Goal: Find specific page/section: Find specific page/section

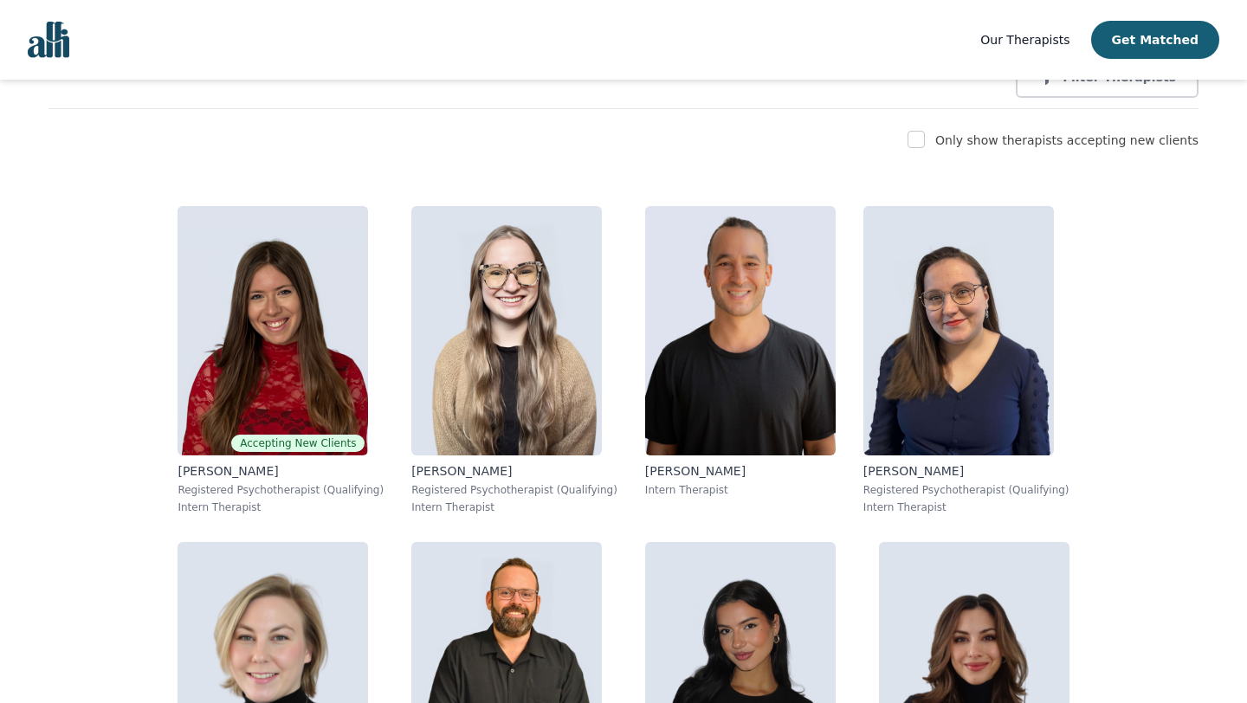
scroll to position [266, 0]
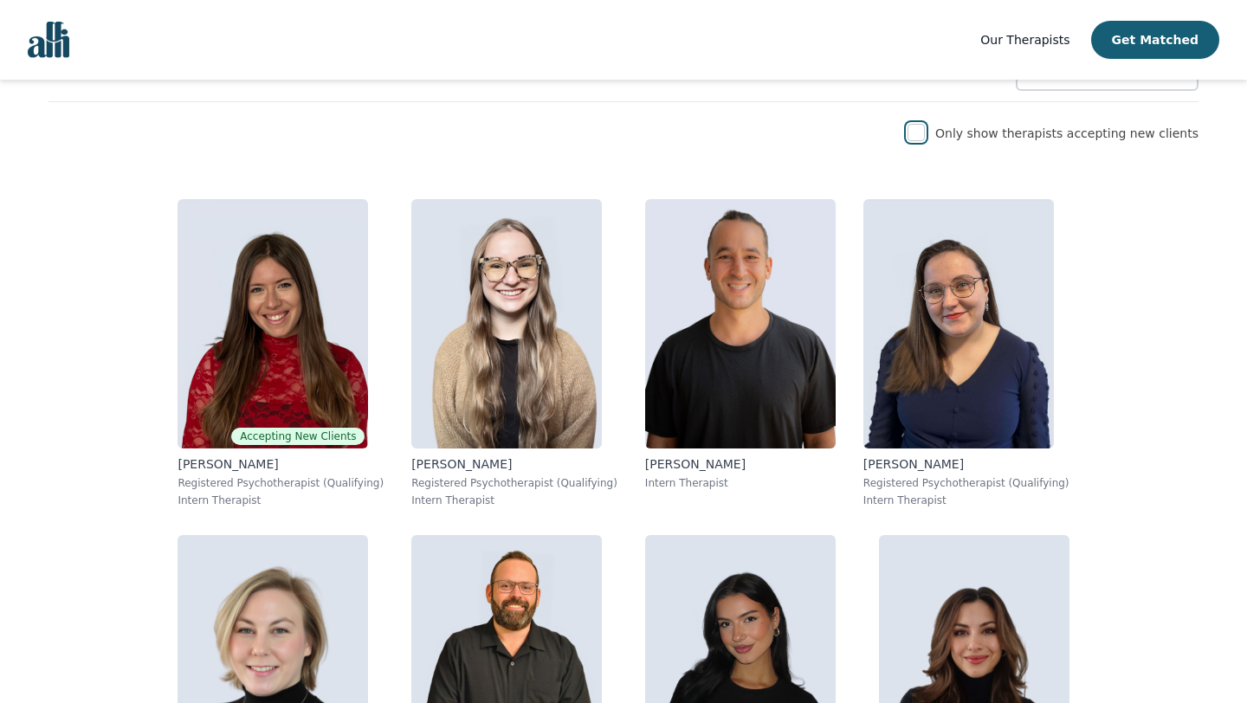
click at [925, 132] on input "checkbox" at bounding box center [915, 132] width 17 height 17
checkbox input "true"
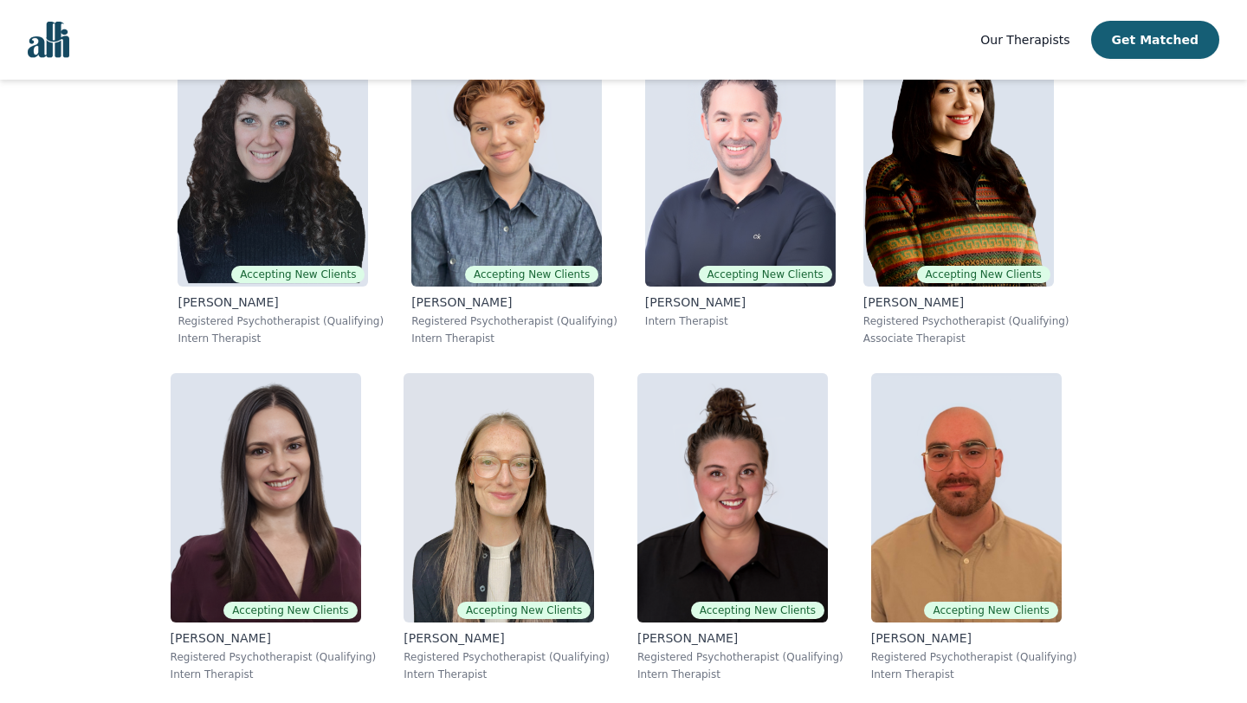
scroll to position [1483, 0]
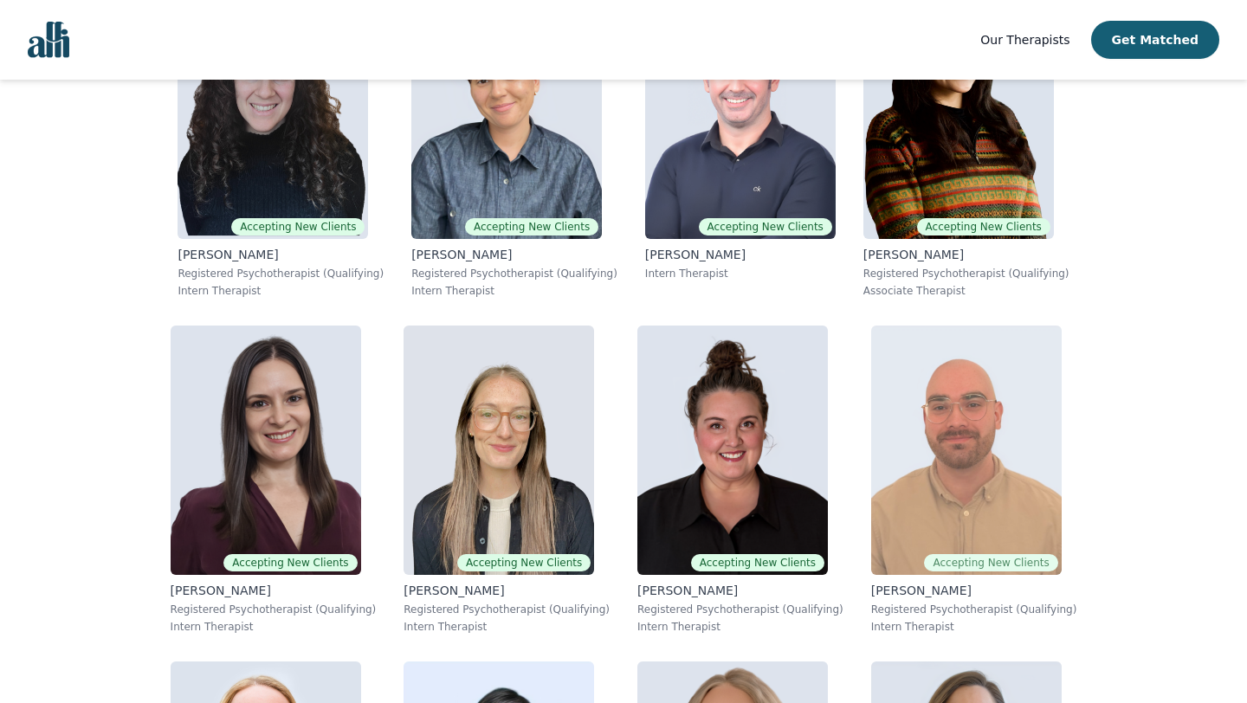
click at [871, 453] on img at bounding box center [966, 450] width 190 height 249
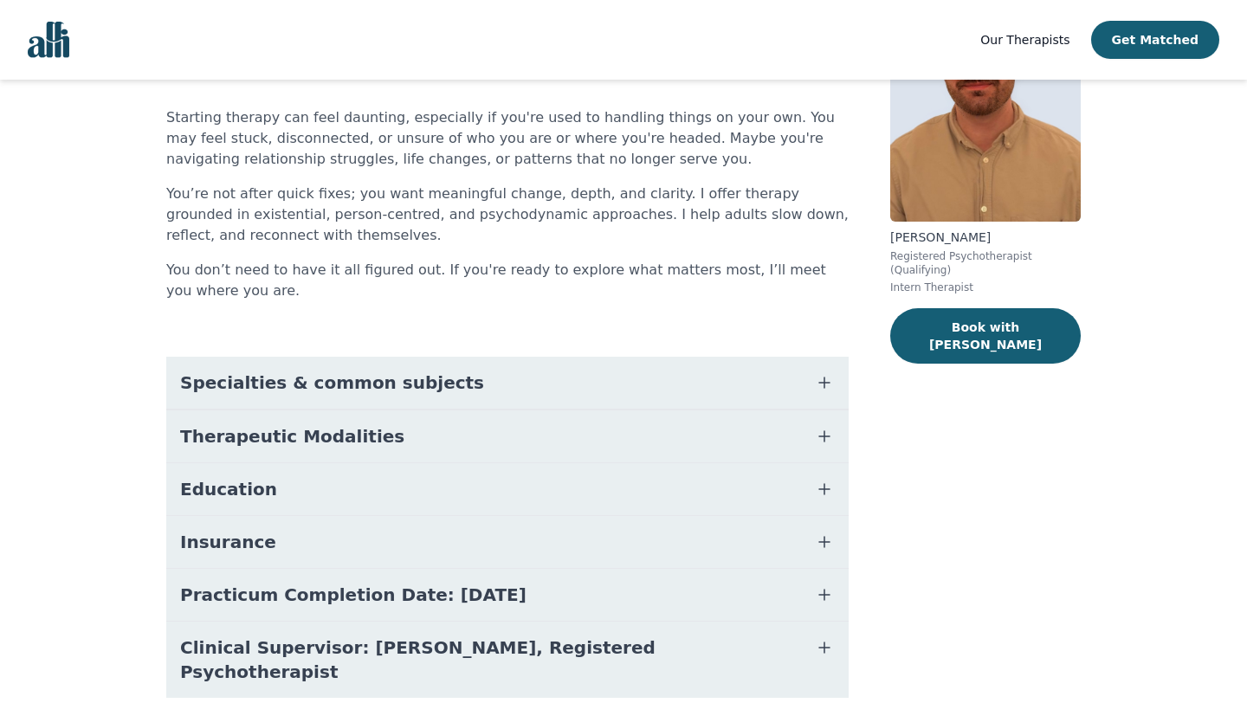
scroll to position [155, 0]
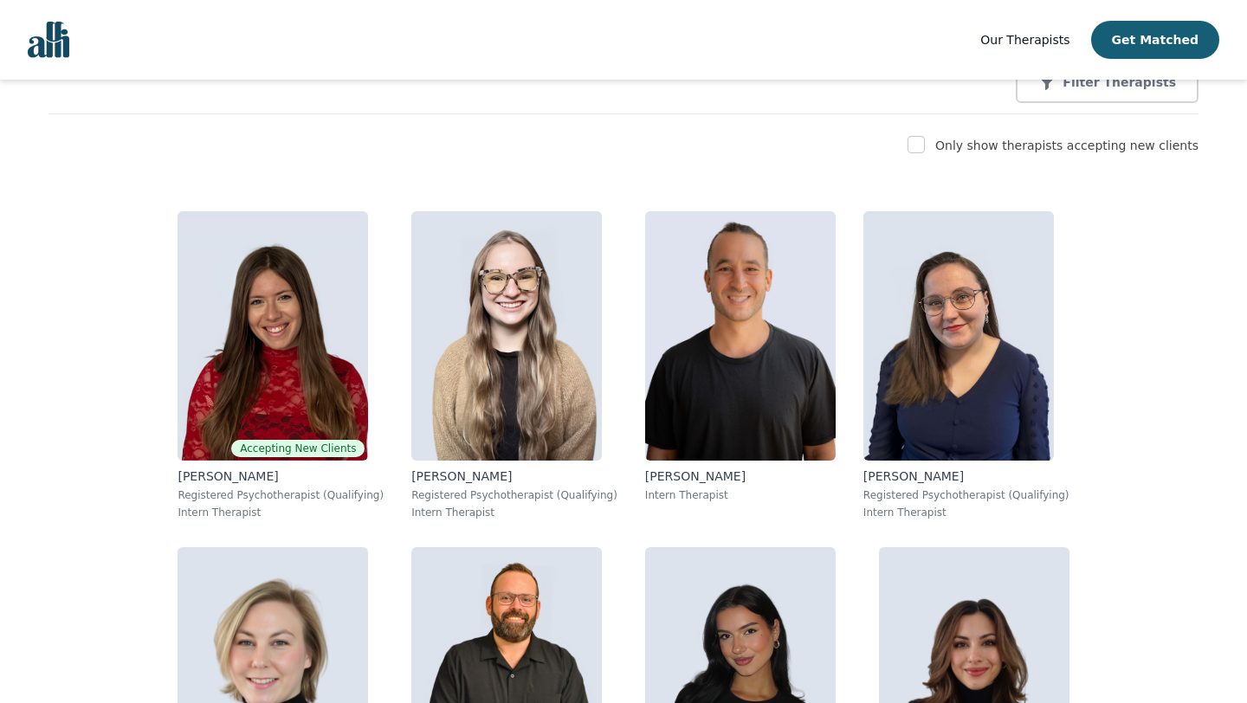
scroll to position [192, 0]
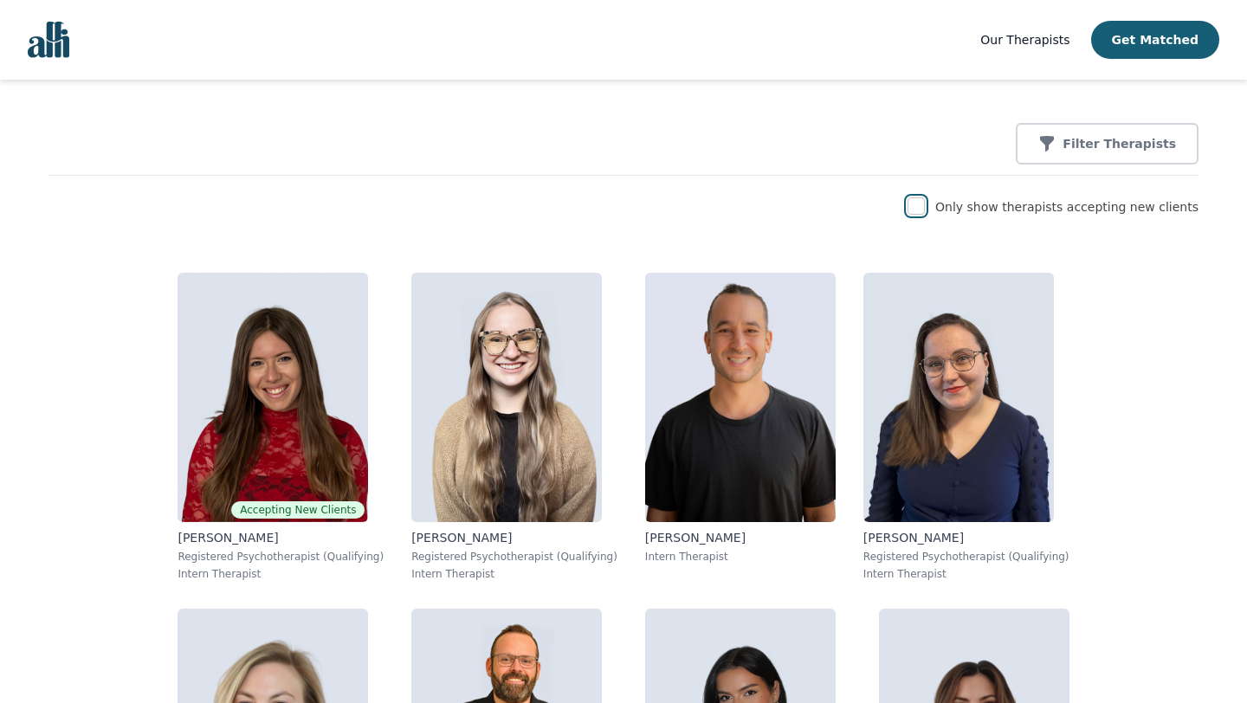
click at [925, 210] on input "checkbox" at bounding box center [915, 205] width 17 height 17
checkbox input "true"
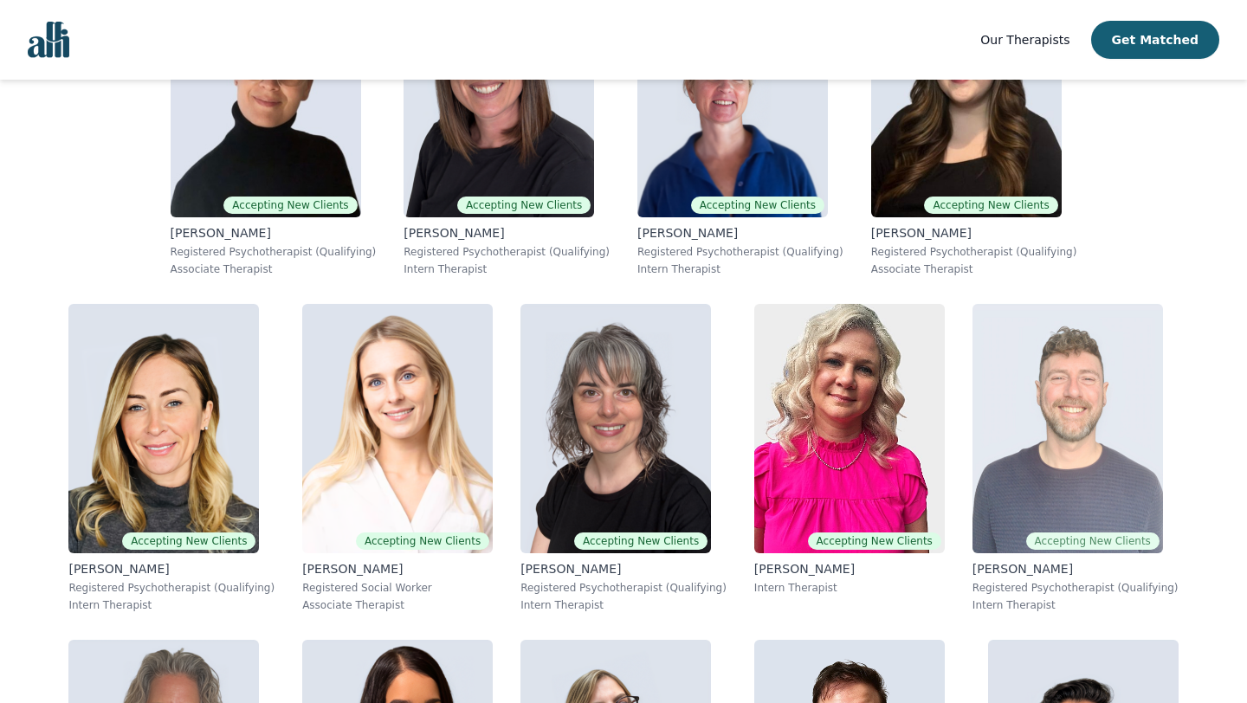
scroll to position [2853, 0]
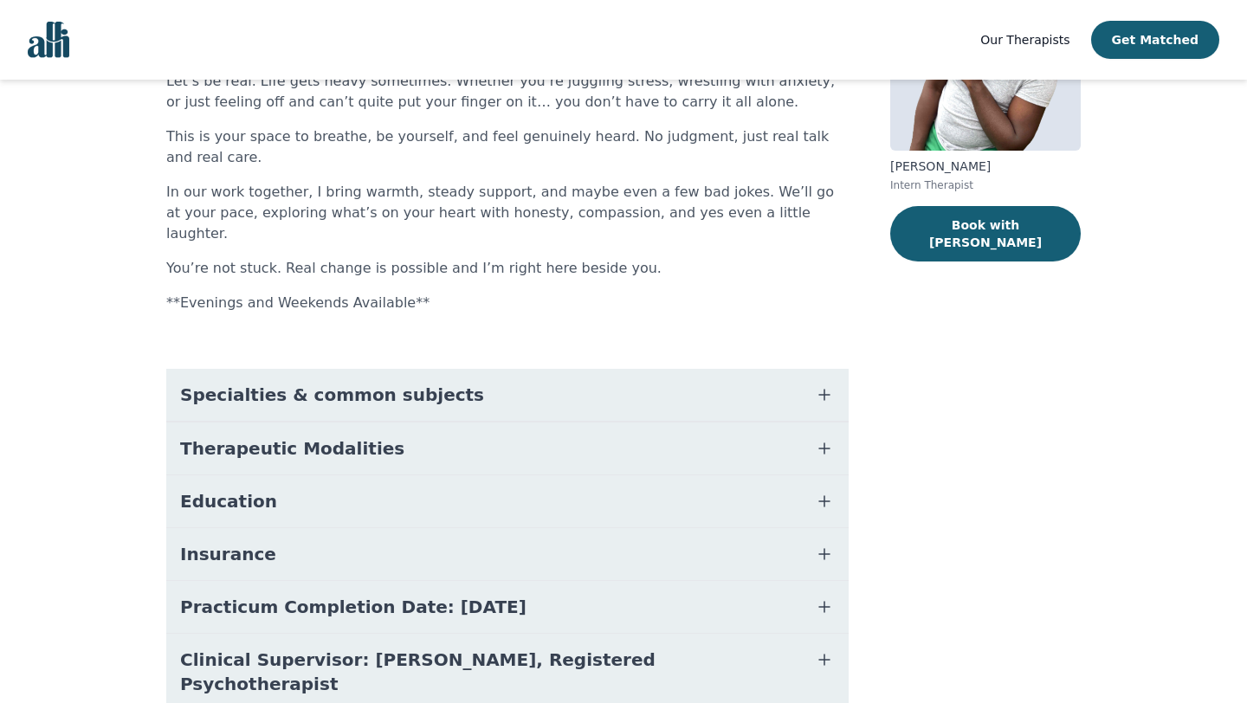
scroll to position [221, 0]
click at [293, 382] on span "Specialties & common subjects" at bounding box center [332, 394] width 304 height 24
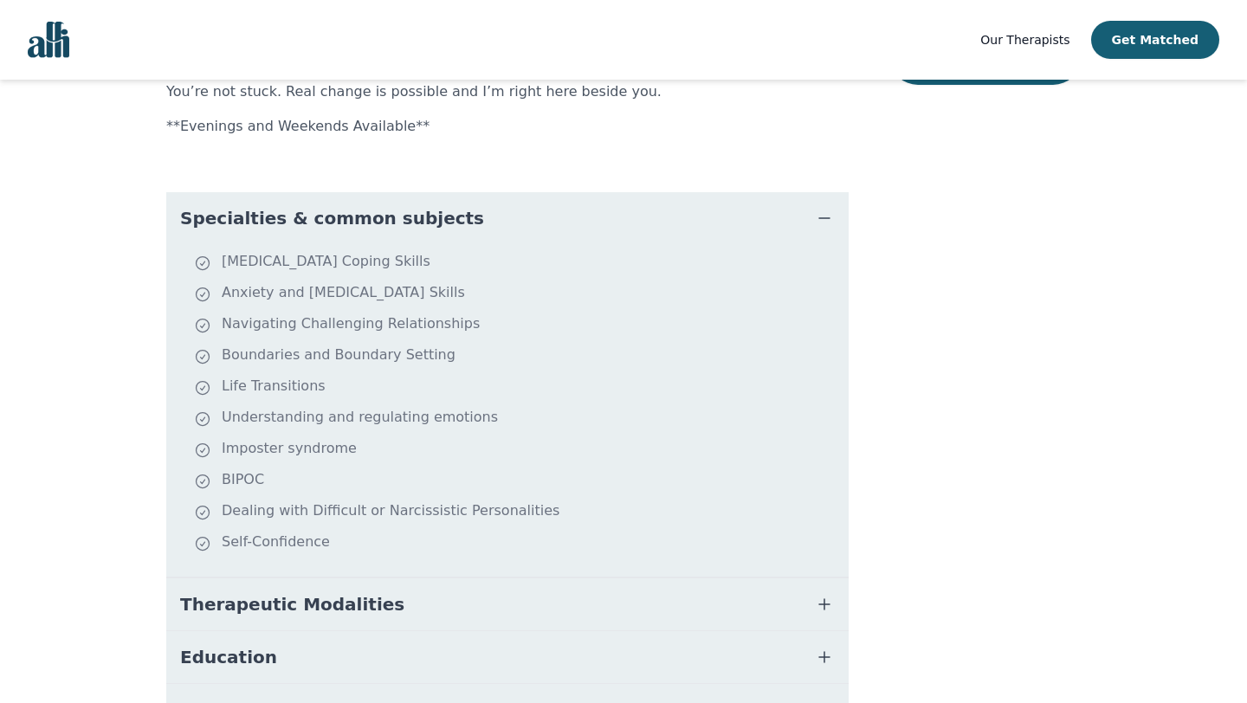
scroll to position [400, 0]
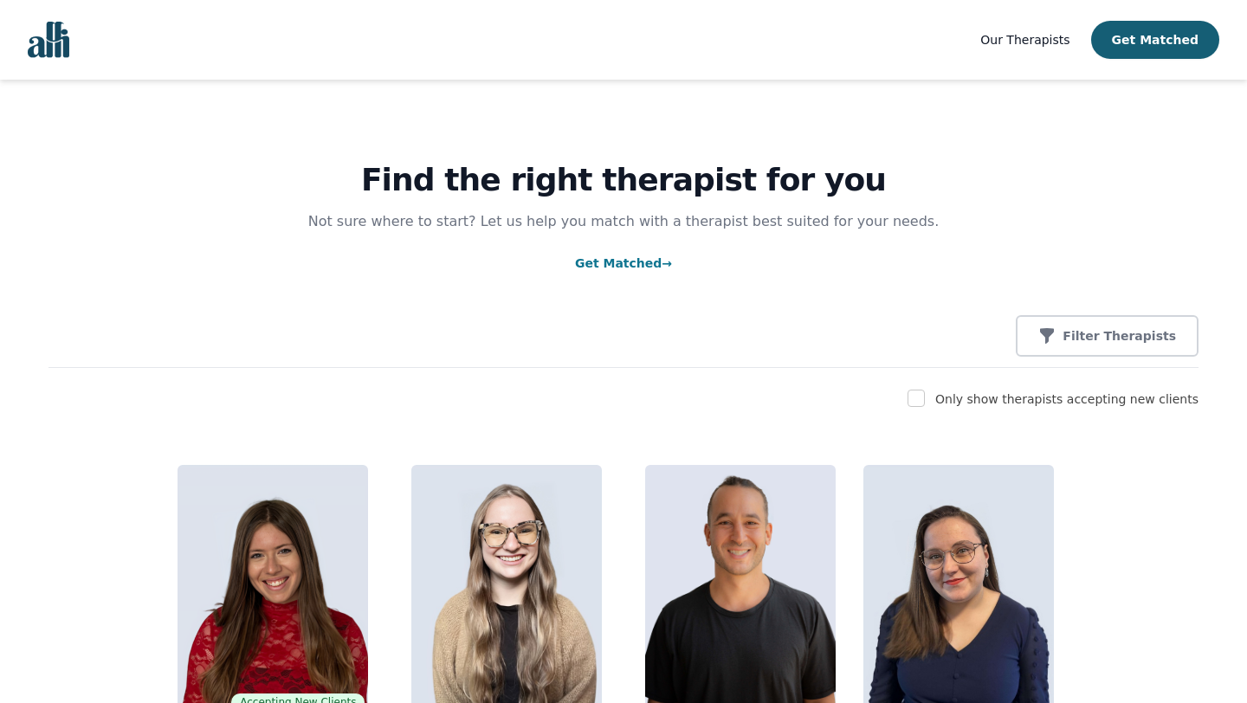
click at [1023, 402] on label "Only show therapists accepting new clients" at bounding box center [1066, 399] width 263 height 14
click at [925, 398] on input "checkbox" at bounding box center [915, 398] width 17 height 17
checkbox input "true"
